Goal: Task Accomplishment & Management: Manage account settings

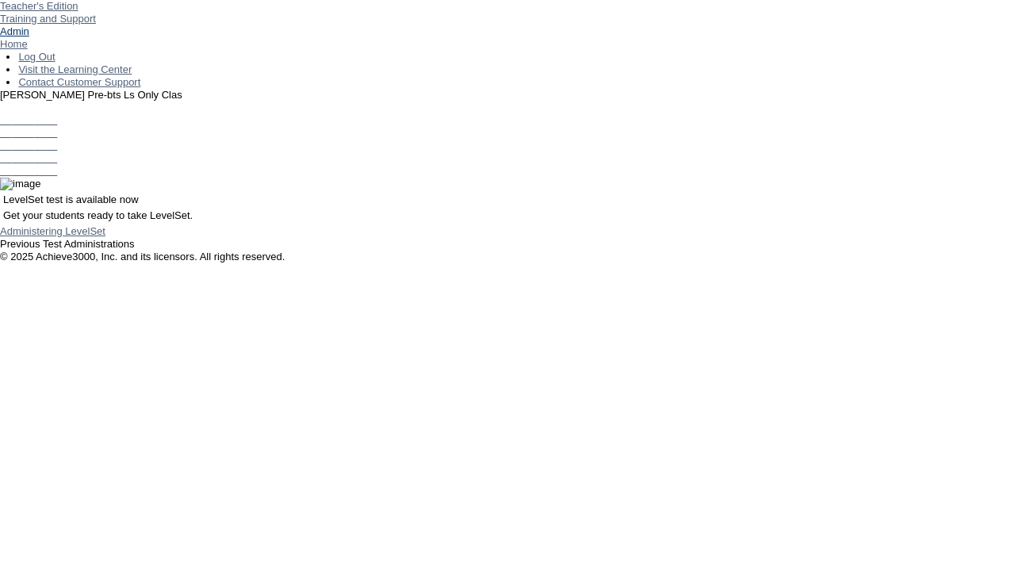
click at [29, 37] on link "Admin" at bounding box center [14, 31] width 29 height 12
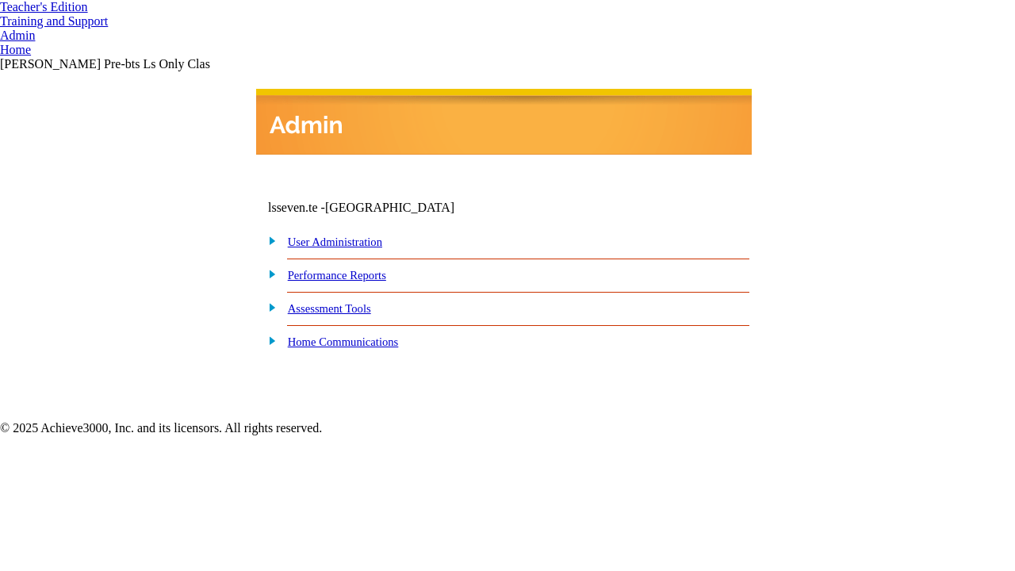
click at [350, 243] on link "User Administration" at bounding box center [335, 242] width 94 height 13
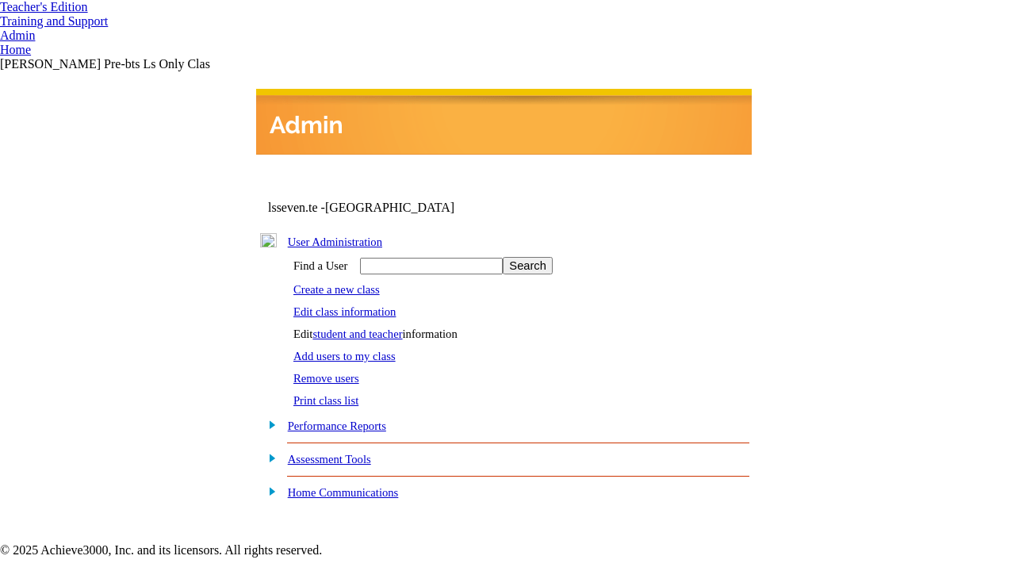
click at [371, 330] on link "student and teacher" at bounding box center [357, 333] width 90 height 13
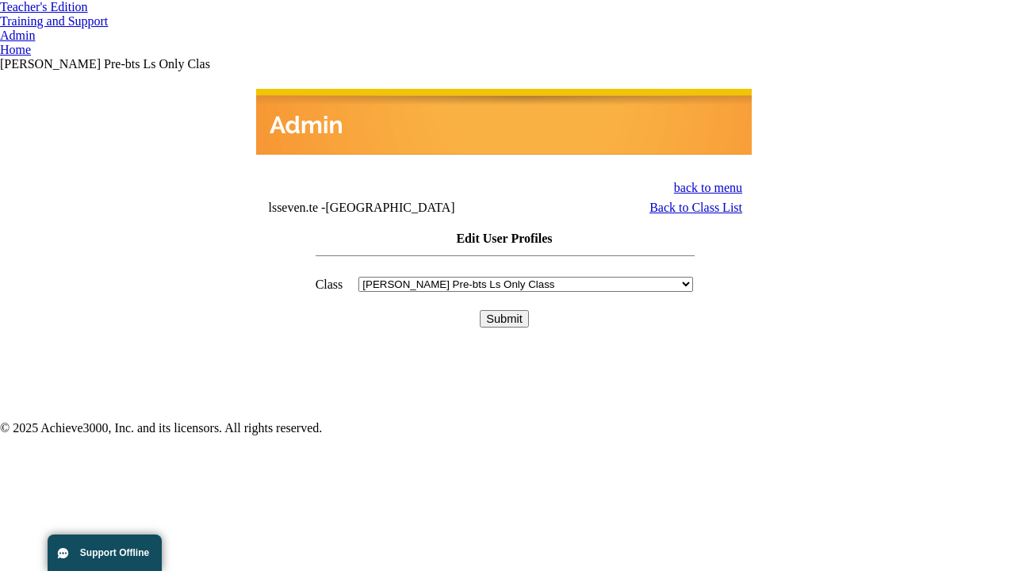
click at [504, 310] on input "Submit" at bounding box center [504, 318] width 49 height 17
